Goal: Task Accomplishment & Management: Use online tool/utility

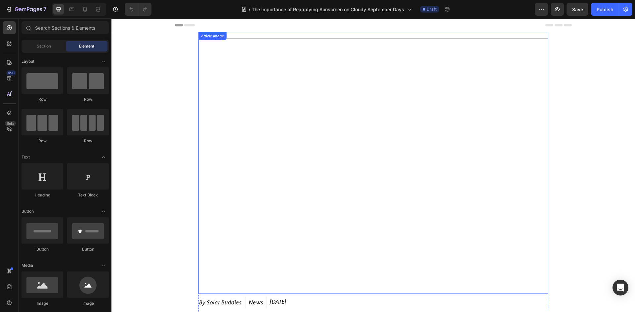
click at [256, 82] on img at bounding box center [372, 163] width 349 height 262
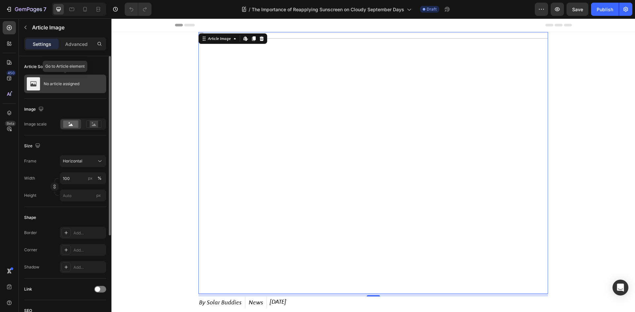
click at [62, 87] on div "No article assigned" at bounding box center [65, 84] width 82 height 19
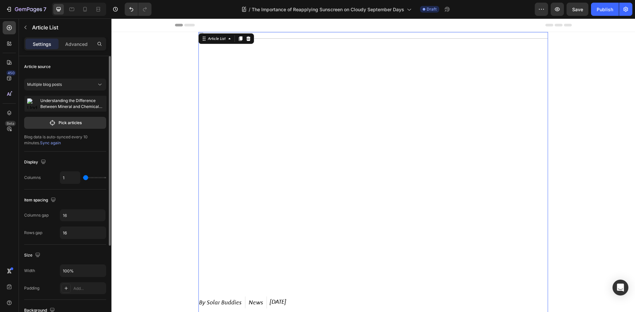
click at [64, 105] on p "Understanding the Difference Between Mineral and Chemical Sunscreens" at bounding box center [71, 104] width 63 height 12
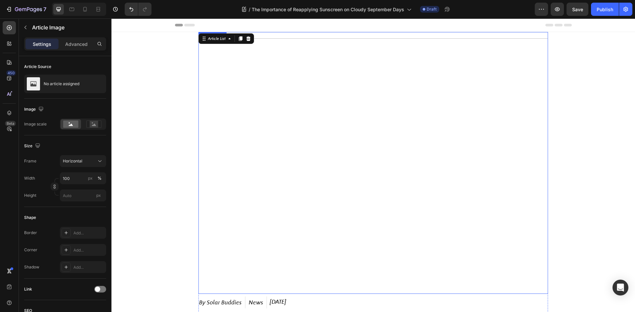
click at [249, 76] on img at bounding box center [372, 163] width 349 height 262
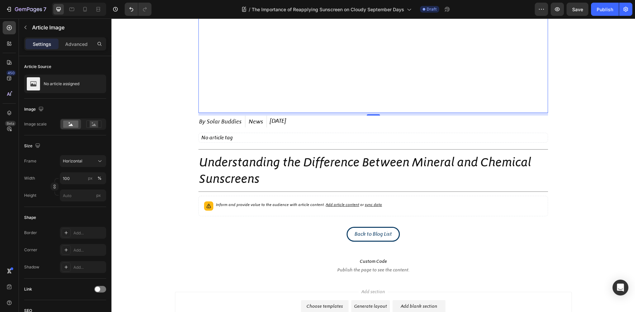
scroll to position [198, 0]
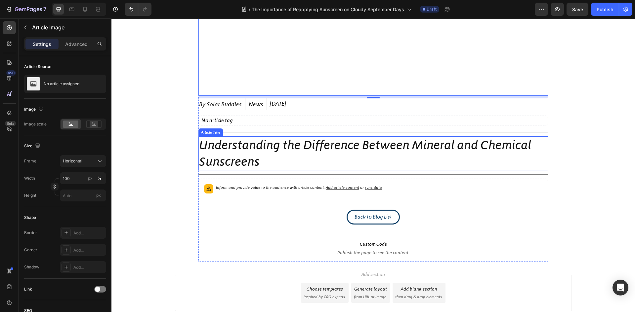
click at [263, 165] on h1 "Understanding the Difference Between Mineral and Chemical Sunscreens" at bounding box center [372, 154] width 349 height 34
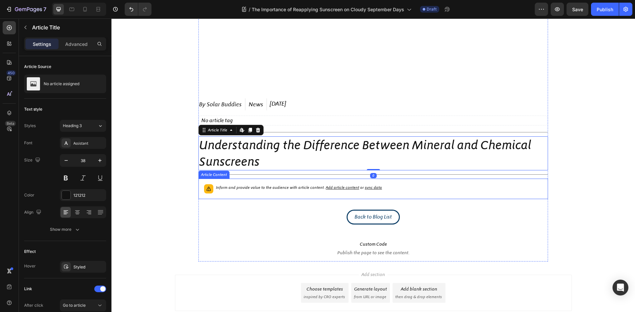
click at [268, 190] on p "Inform and provide value to the audience with article content. Add article cont…" at bounding box center [299, 187] width 166 height 7
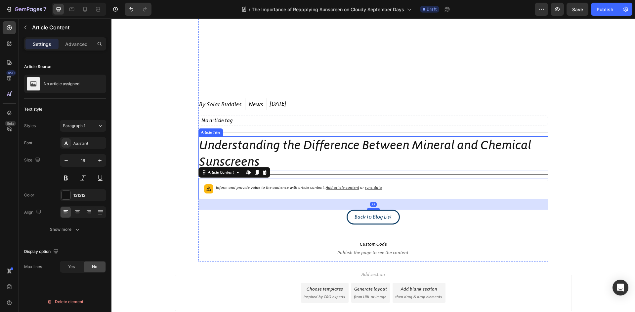
click at [277, 169] on h1 "Understanding the Difference Between Mineral and Chemical Sunscreens" at bounding box center [372, 154] width 349 height 34
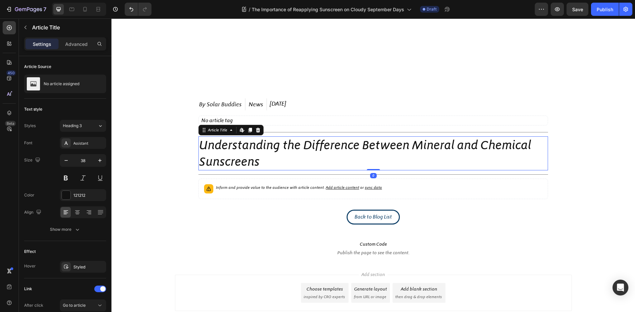
click at [266, 165] on h1 "Understanding the Difference Between Mineral and Chemical Sunscreens" at bounding box center [372, 154] width 349 height 34
click at [260, 163] on h1 "Understanding the Difference Between Mineral and Chemical Sunscreens" at bounding box center [372, 154] width 349 height 34
click at [259, 163] on h1 "Understanding the Difference Between Mineral and Chemical Sunscreens" at bounding box center [372, 154] width 349 height 34
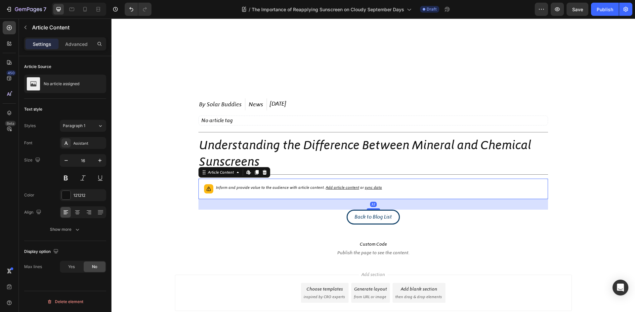
click at [246, 192] on div "Inform and provide value to the audience with article content. Add article cont…" at bounding box center [299, 188] width 166 height 9
click at [246, 190] on p "Inform and provide value to the audience with article content. Add article cont…" at bounding box center [299, 187] width 166 height 7
click at [224, 192] on div "Inform and provide value to the audience with article content. Add article cont…" at bounding box center [299, 188] width 166 height 9
click at [394, 192] on div "Inform and provide value to the audience with article content. Add article cont…" at bounding box center [373, 189] width 344 height 15
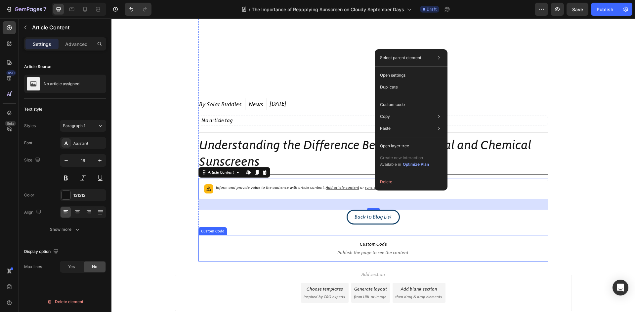
click at [225, 239] on p "Custom Code Publish the page to see the content." at bounding box center [372, 248] width 349 height 26
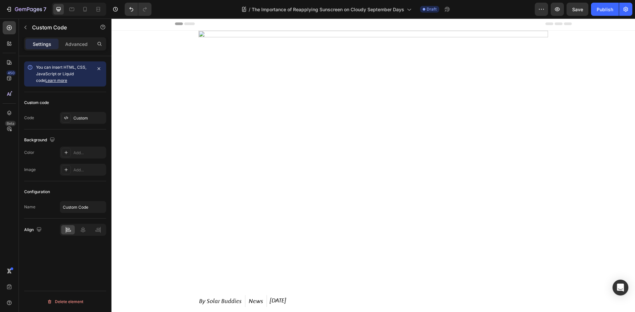
scroll to position [0, 0]
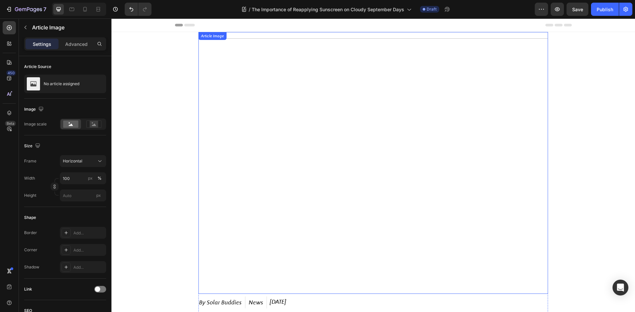
click at [348, 111] on img at bounding box center [372, 163] width 349 height 262
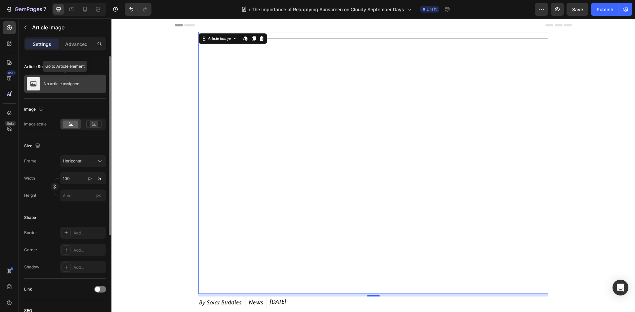
click at [49, 81] on div "No article assigned" at bounding box center [65, 84] width 82 height 19
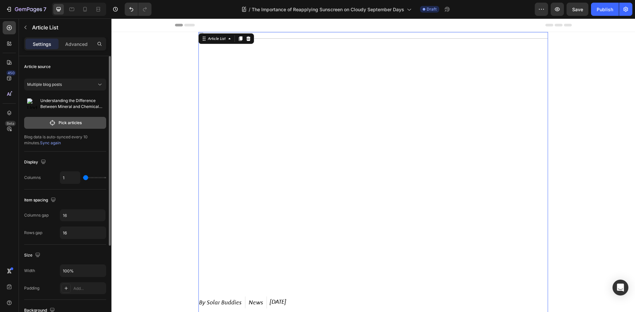
click at [74, 121] on p "Pick articles" at bounding box center [70, 123] width 23 height 6
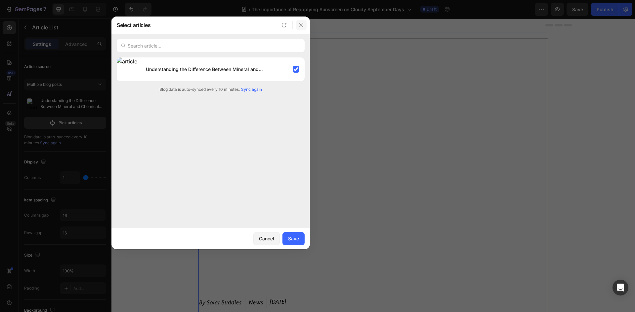
click at [304, 26] on button "button" at bounding box center [301, 25] width 11 height 11
